Goal: Information Seeking & Learning: Learn about a topic

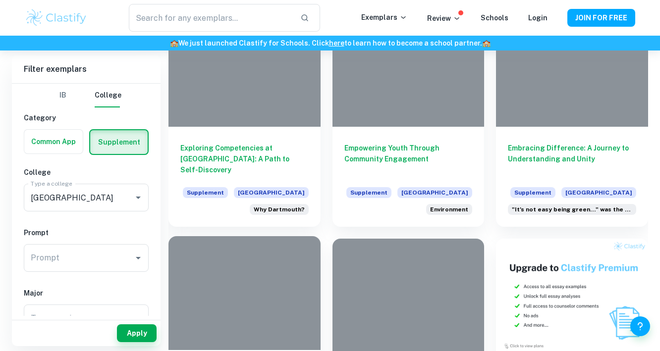
scroll to position [272, 0]
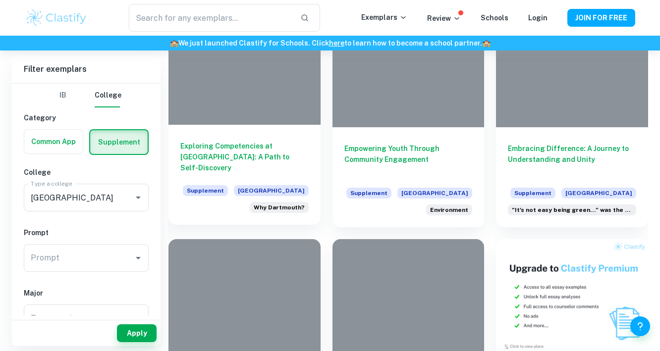
click at [266, 143] on h6 "Exploring Competencies at [GEOGRAPHIC_DATA]: A Path to Self-Discovery" at bounding box center [244, 157] width 128 height 33
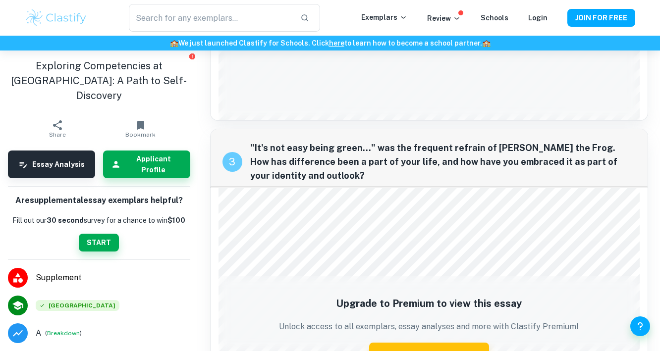
scroll to position [464, 0]
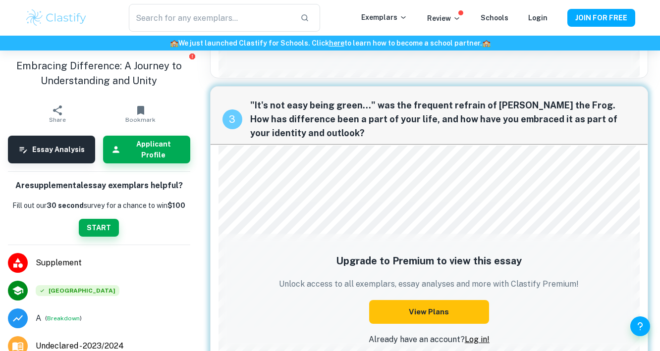
scroll to position [510, 0]
